Goal: Find specific page/section: Find specific page/section

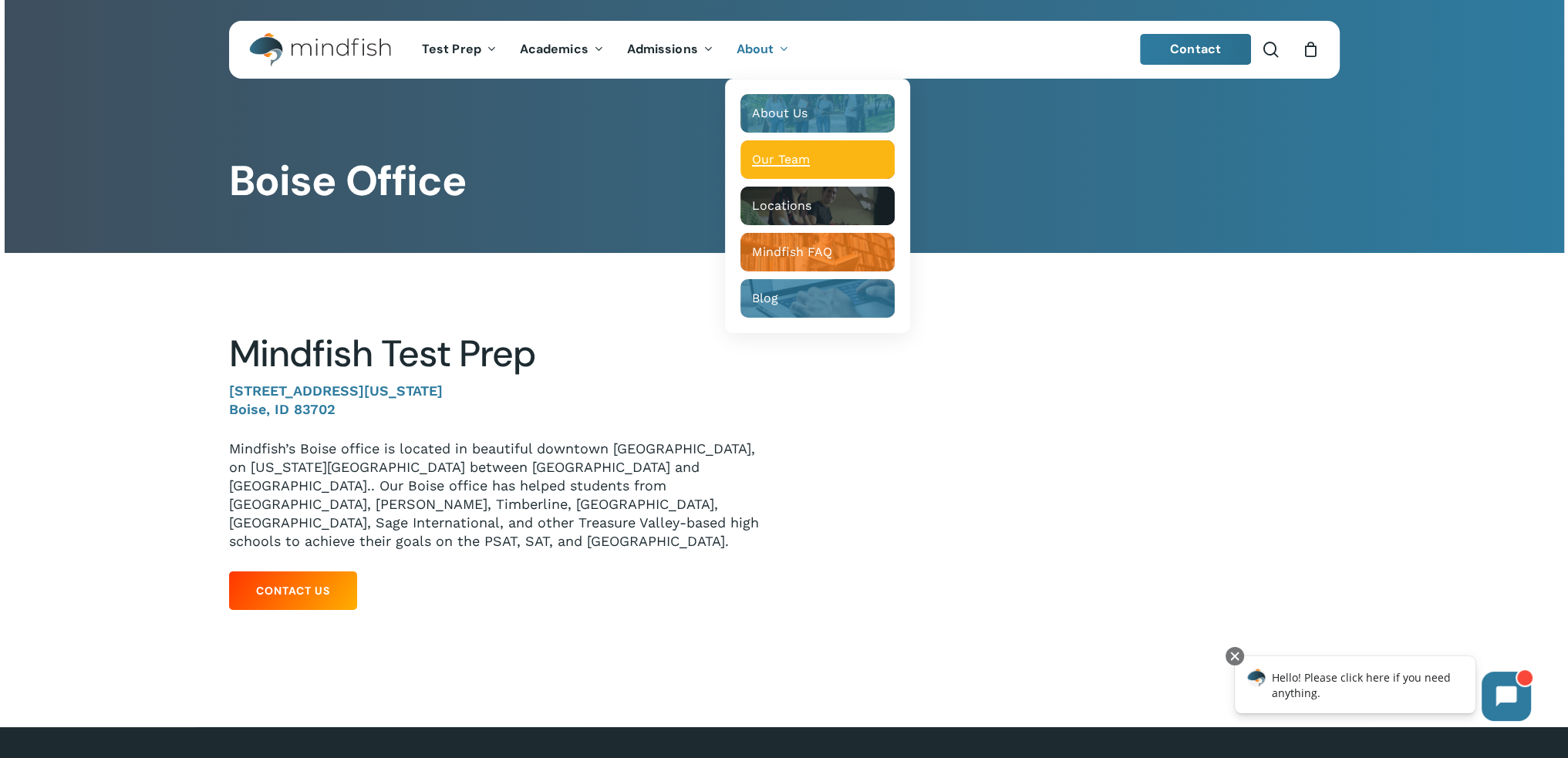
click at [801, 152] on span "Our Team" at bounding box center [780, 160] width 58 height 15
